Goal: Subscribe to service/newsletter

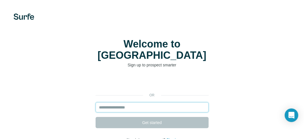
click at [148, 102] on input "email" at bounding box center [152, 107] width 113 height 10
type input "**********"
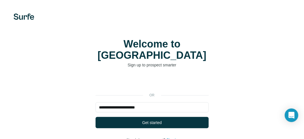
click at [149, 120] on span "Get started" at bounding box center [152, 123] width 20 height 6
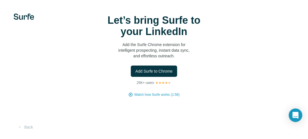
click at [152, 73] on span "Add Surfe to Chrome" at bounding box center [154, 71] width 37 height 6
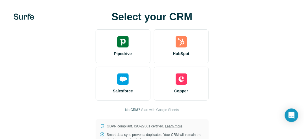
click at [140, 50] on div "Pipedrive" at bounding box center [123, 46] width 55 height 34
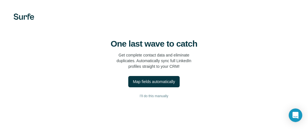
click at [157, 82] on div "Map fields automatically" at bounding box center [154, 82] width 42 height 6
